Goal: Navigation & Orientation: Find specific page/section

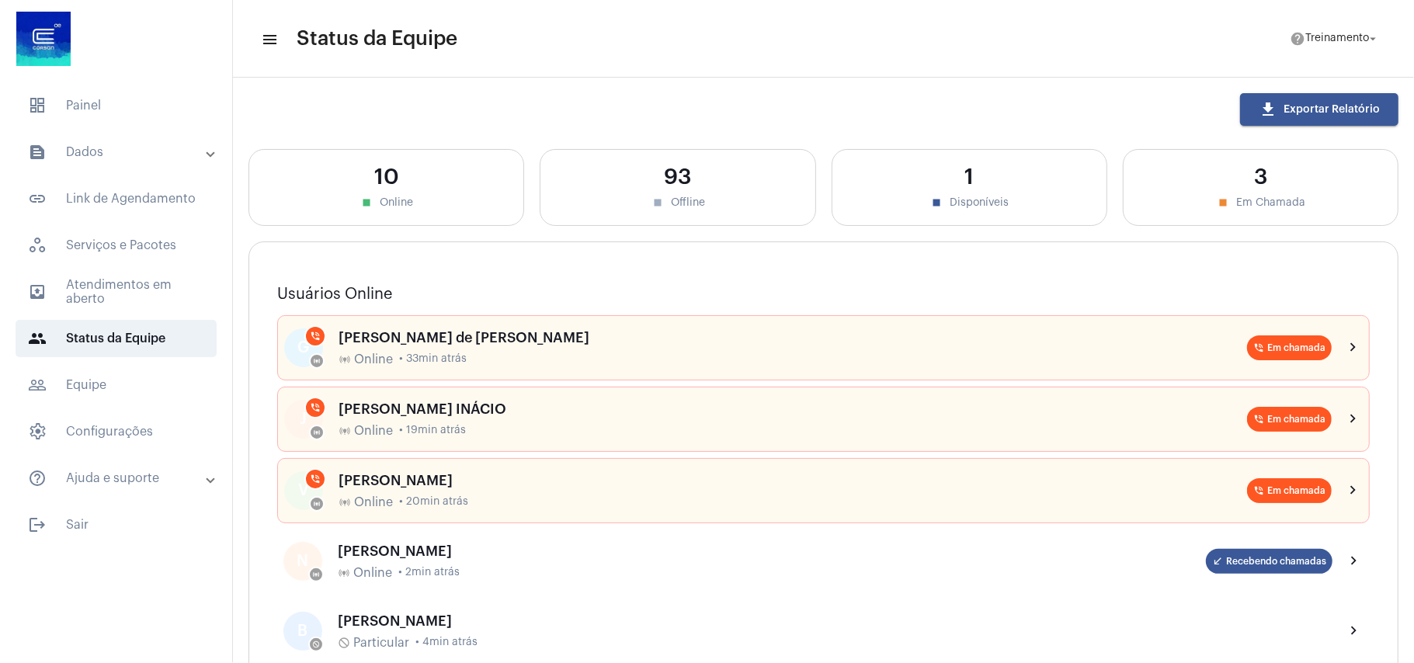
scroll to position [207, 0]
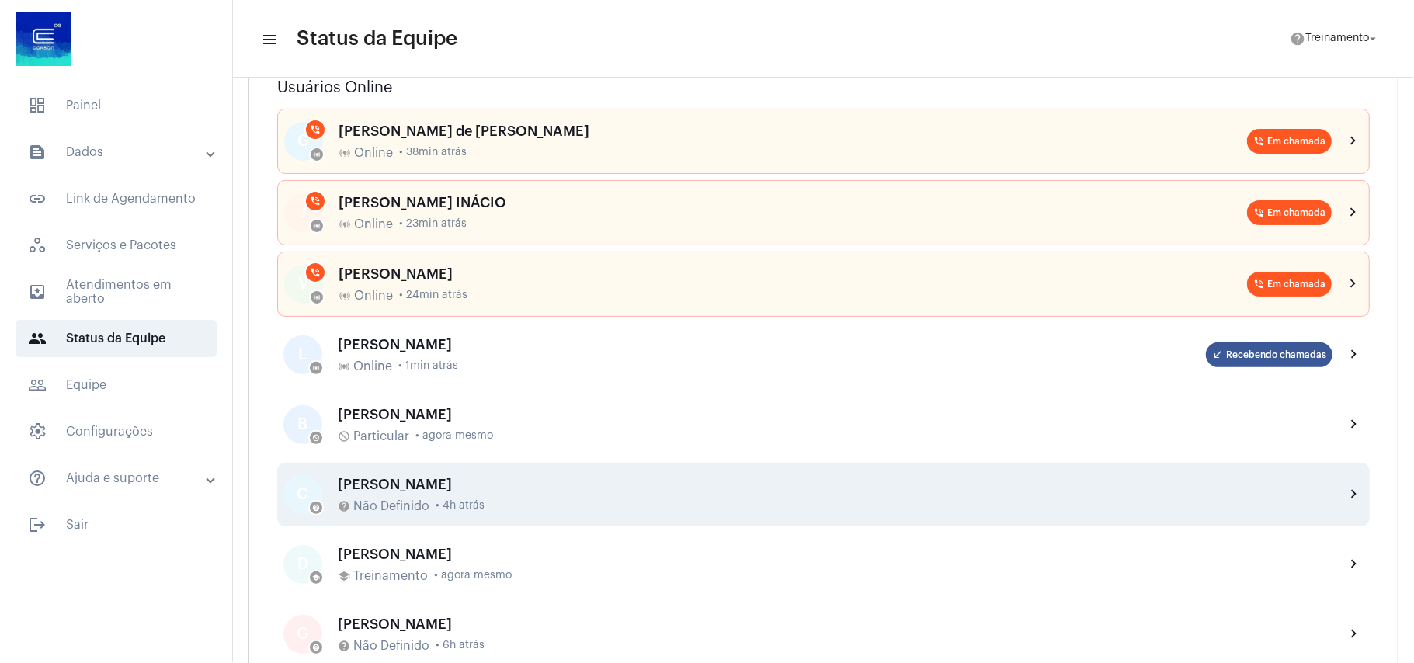
scroll to position [311, 0]
